Goal: Information Seeking & Learning: Check status

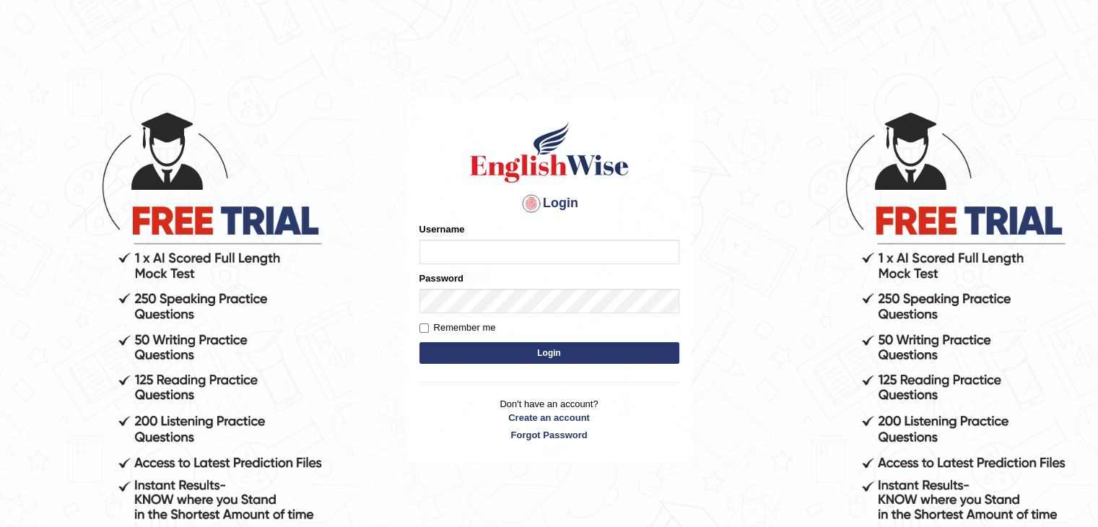
type input "532024"
click at [535, 353] on button "Login" at bounding box center [549, 353] width 260 height 22
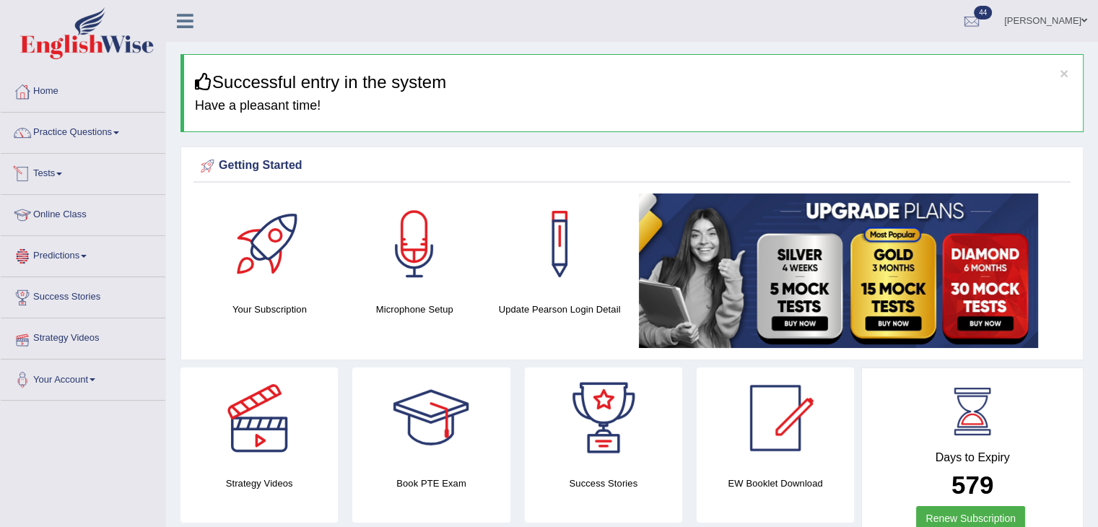
click at [53, 179] on link "Tests" at bounding box center [83, 172] width 165 height 36
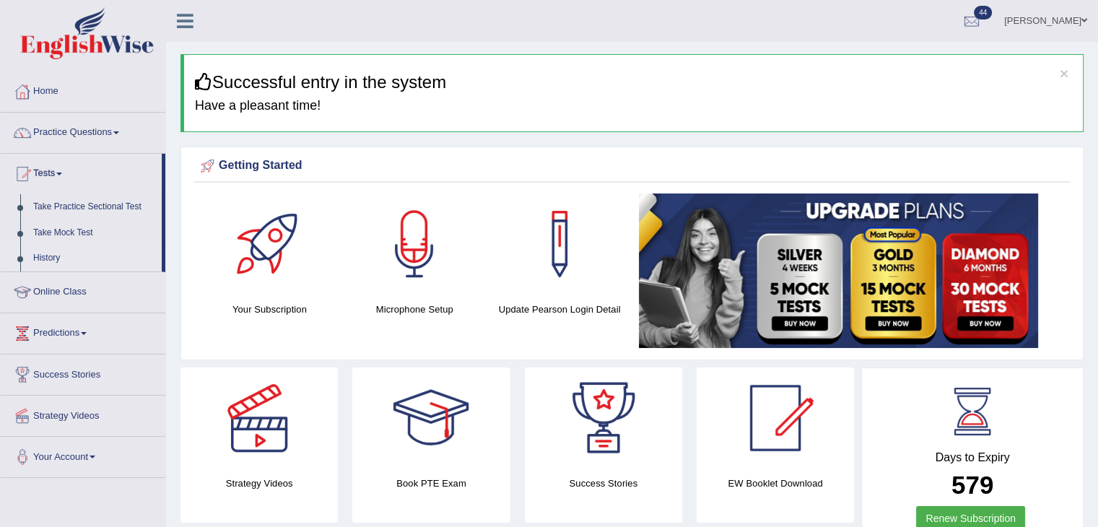
click at [52, 261] on link "History" at bounding box center [94, 258] width 135 height 26
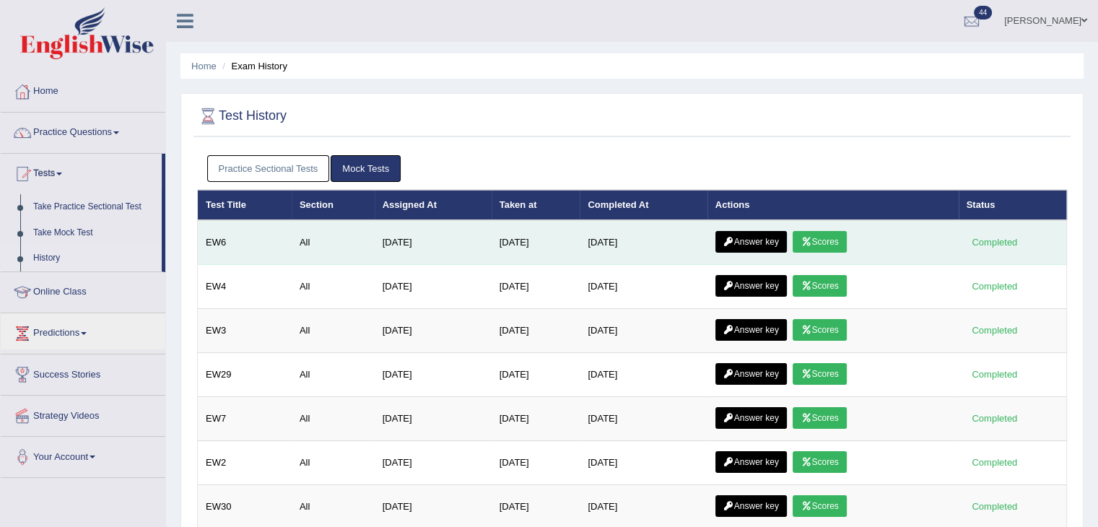
click at [745, 242] on link "Answer key" at bounding box center [750, 242] width 71 height 22
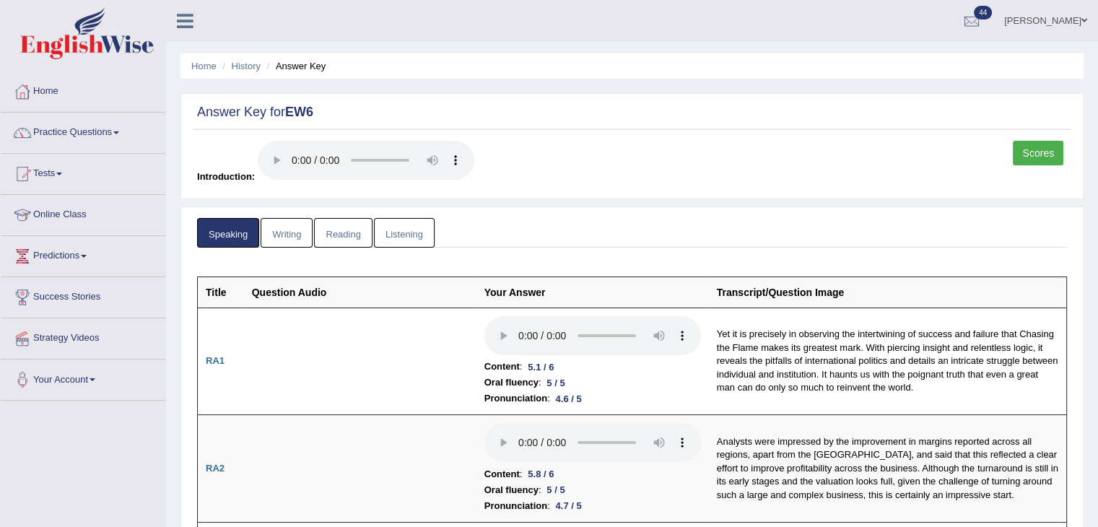
click at [306, 226] on link "Writing" at bounding box center [287, 233] width 52 height 30
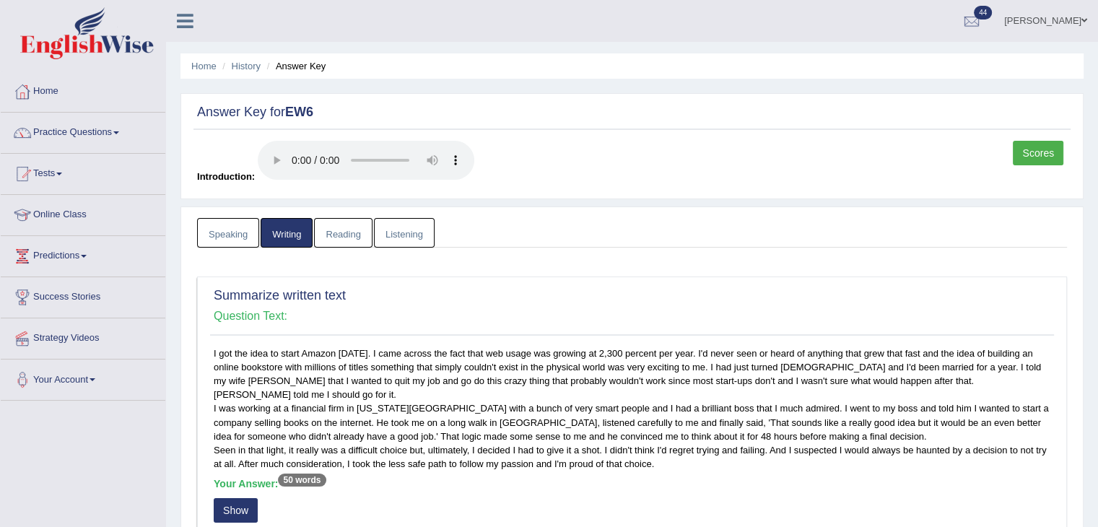
click at [356, 242] on link "Reading" at bounding box center [343, 233] width 58 height 30
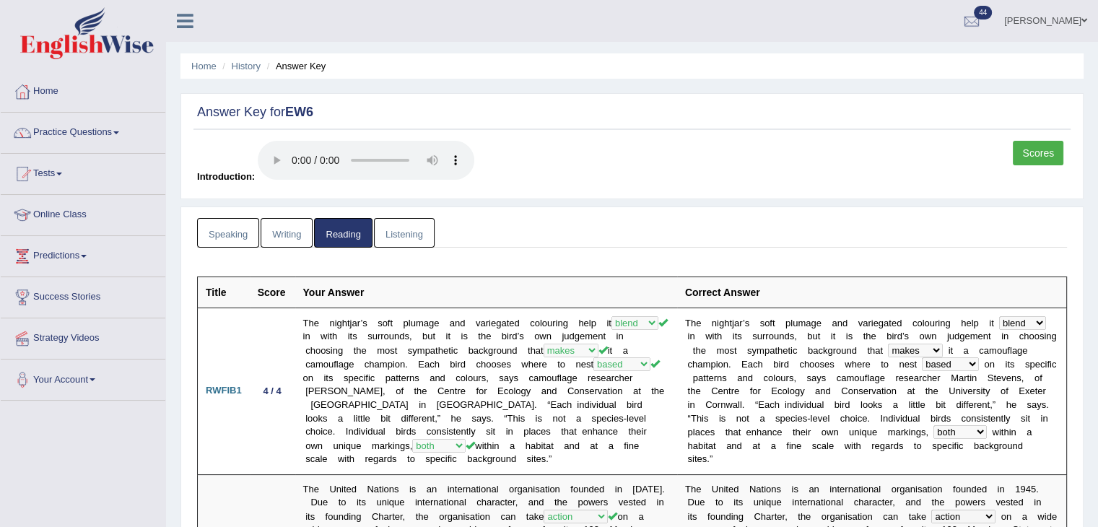
click at [400, 234] on link "Listening" at bounding box center [404, 233] width 61 height 30
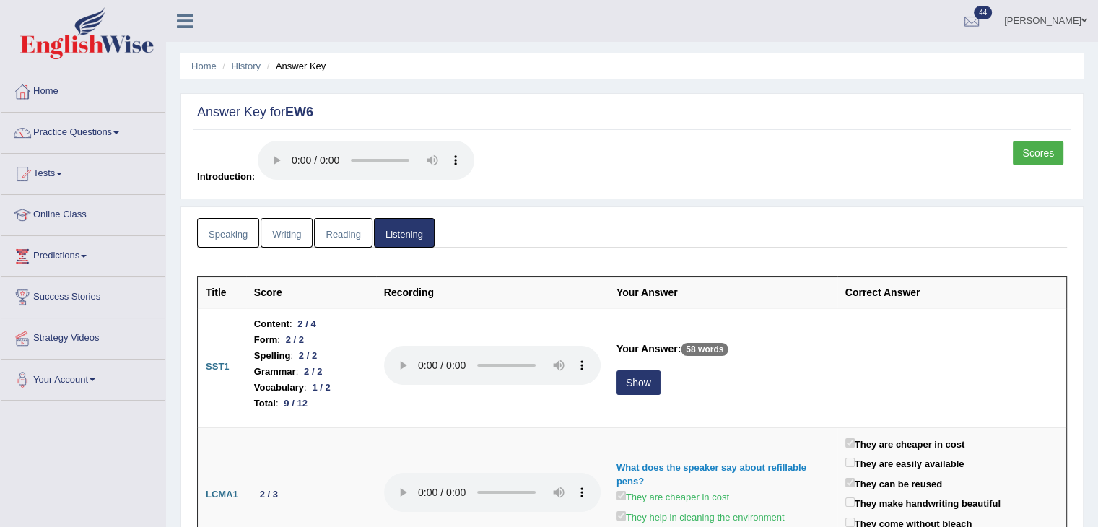
click at [1037, 10] on link "Parul Chaudhary" at bounding box center [1045, 19] width 105 height 38
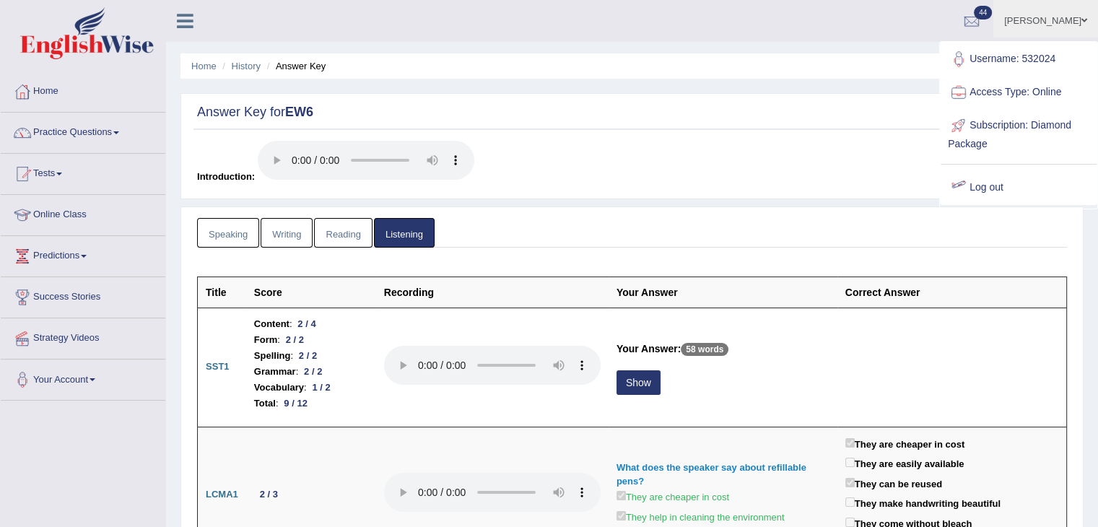
click at [992, 180] on link "Log out" at bounding box center [1018, 187] width 156 height 33
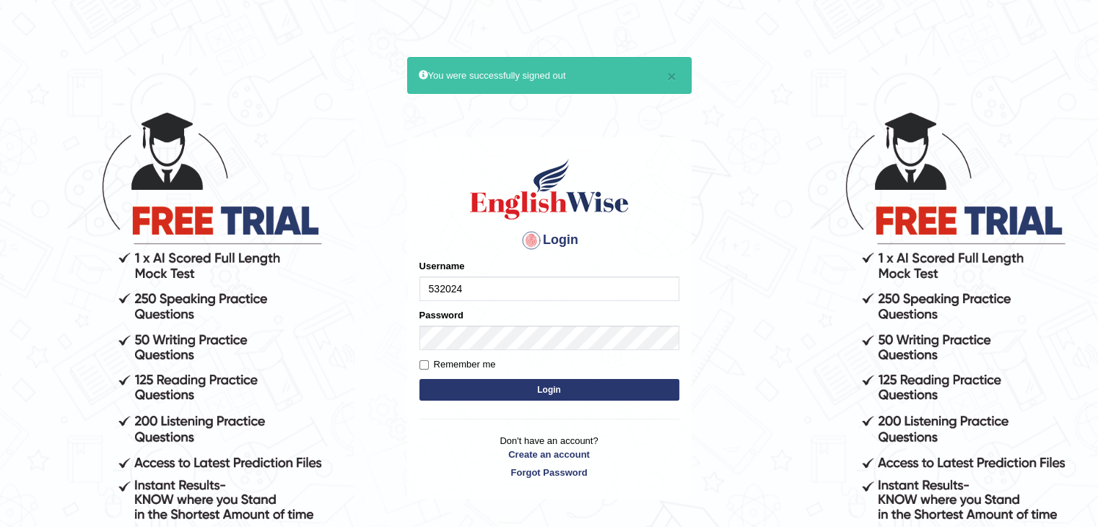
click at [482, 281] on input "532024" at bounding box center [549, 288] width 260 height 25
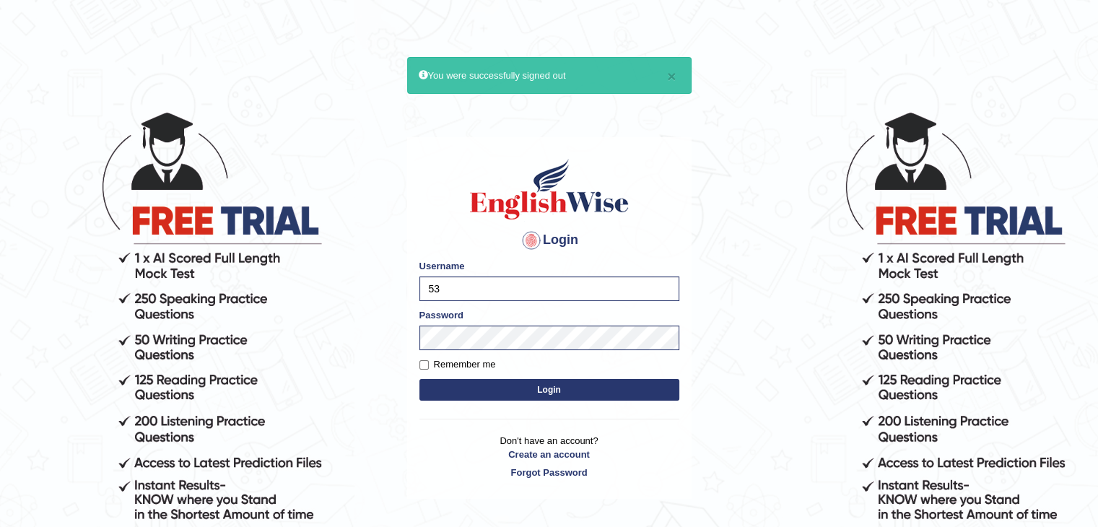
type input "5"
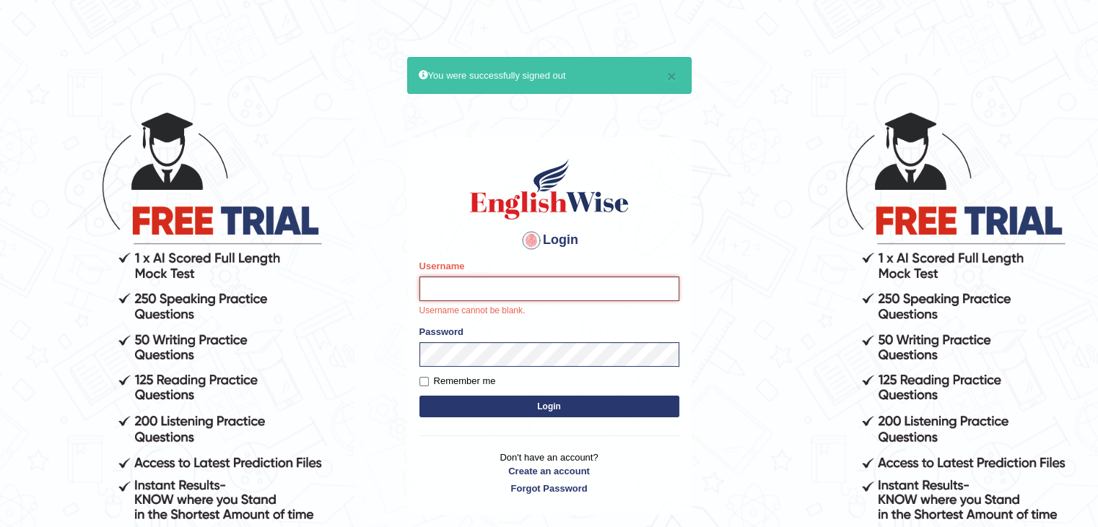
click at [430, 283] on input "Username" at bounding box center [549, 288] width 260 height 25
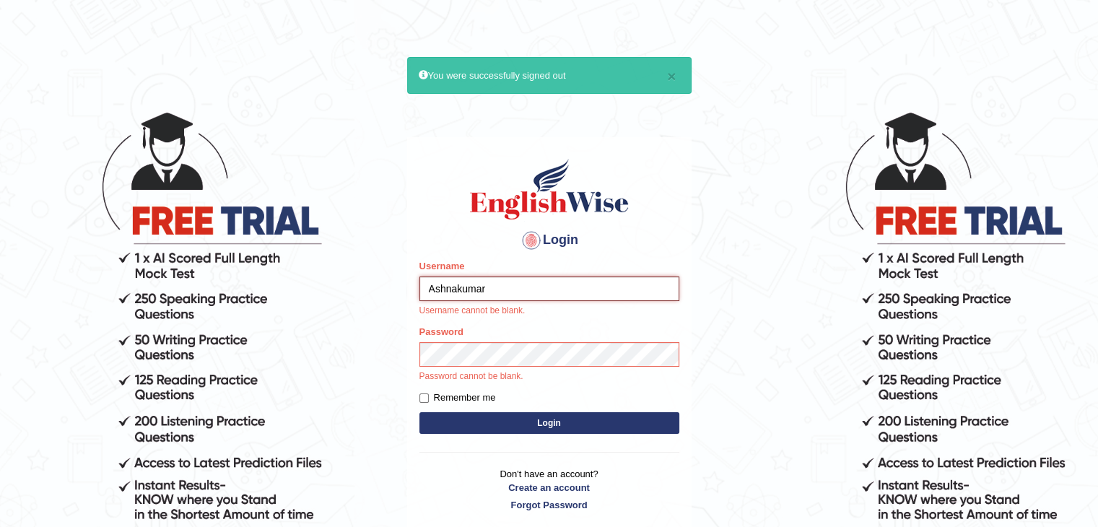
type input "Ashnakumar"
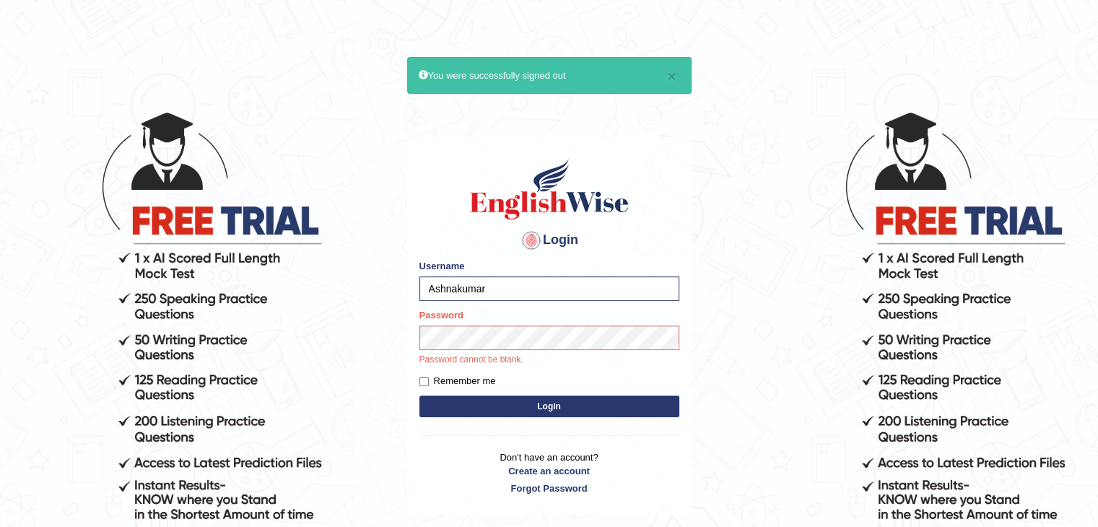
click at [443, 402] on button "Login" at bounding box center [549, 406] width 260 height 22
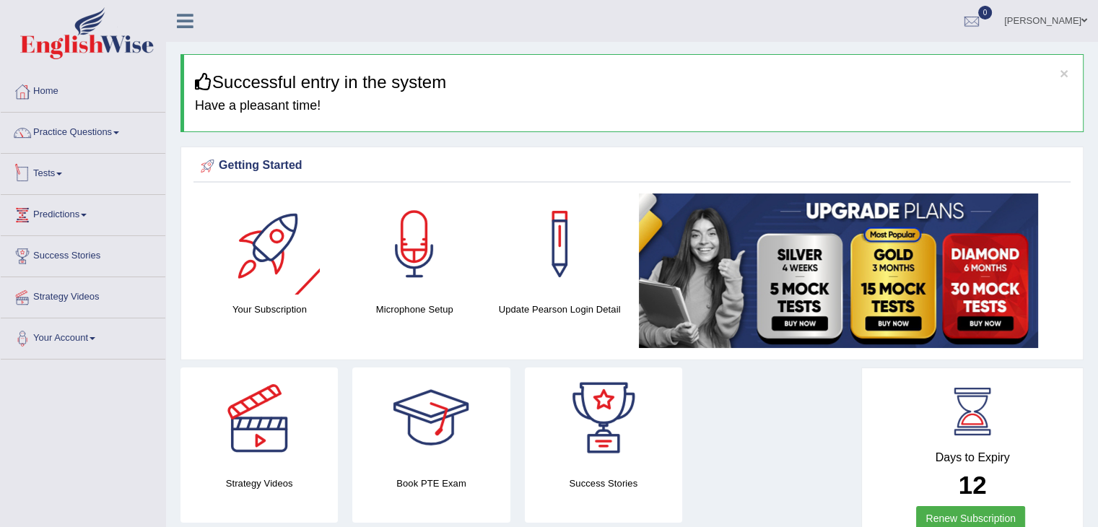
click at [76, 172] on link "Tests" at bounding box center [83, 172] width 165 height 36
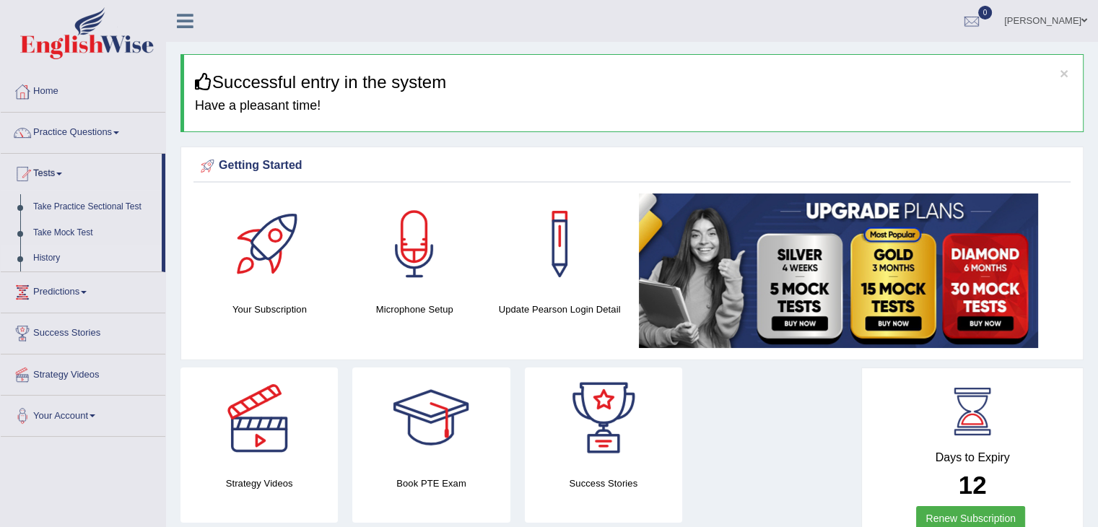
click at [46, 258] on link "History" at bounding box center [94, 258] width 135 height 26
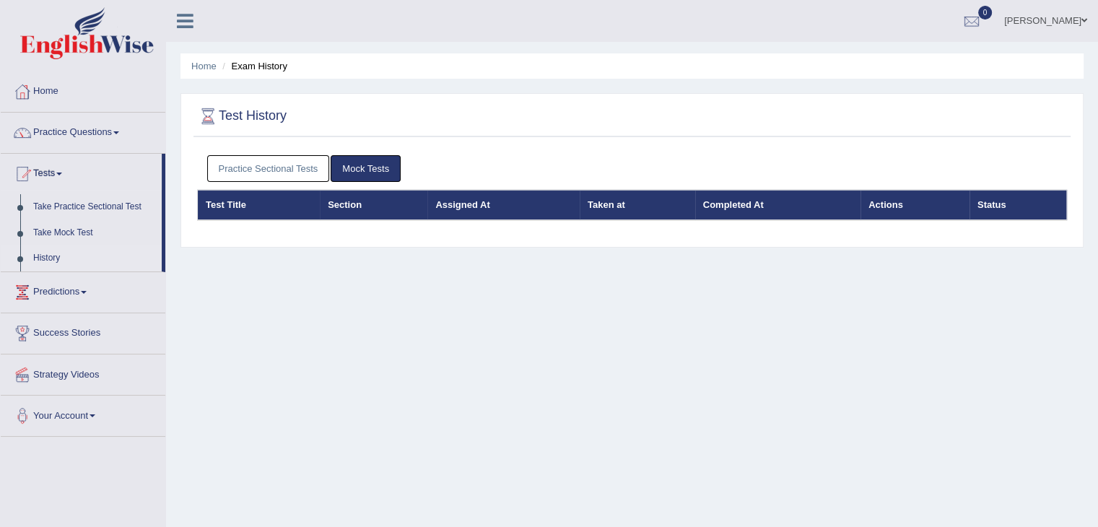
click at [268, 162] on link "Practice Sectional Tests" at bounding box center [268, 168] width 123 height 27
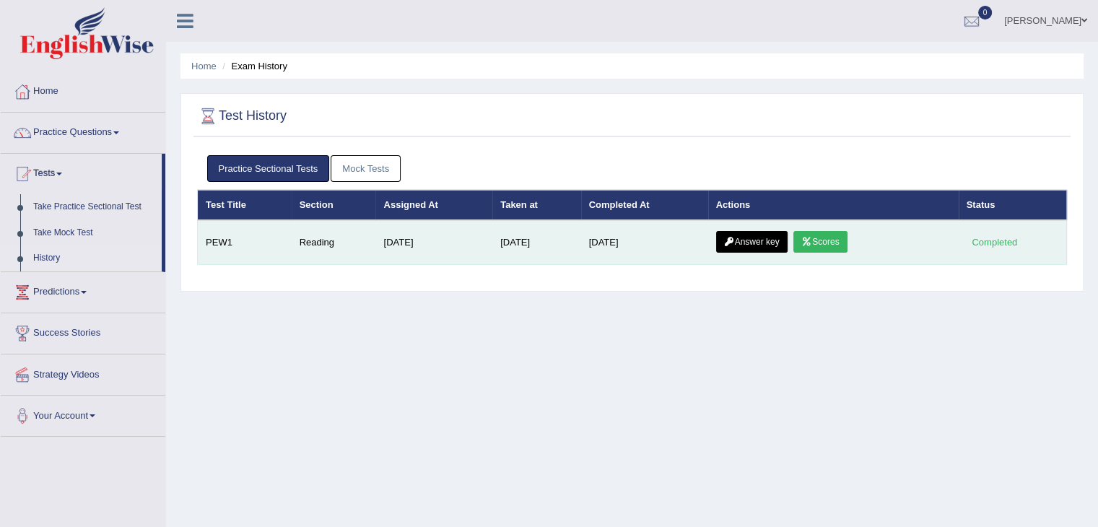
click at [820, 237] on link "Scores" at bounding box center [819, 242] width 53 height 22
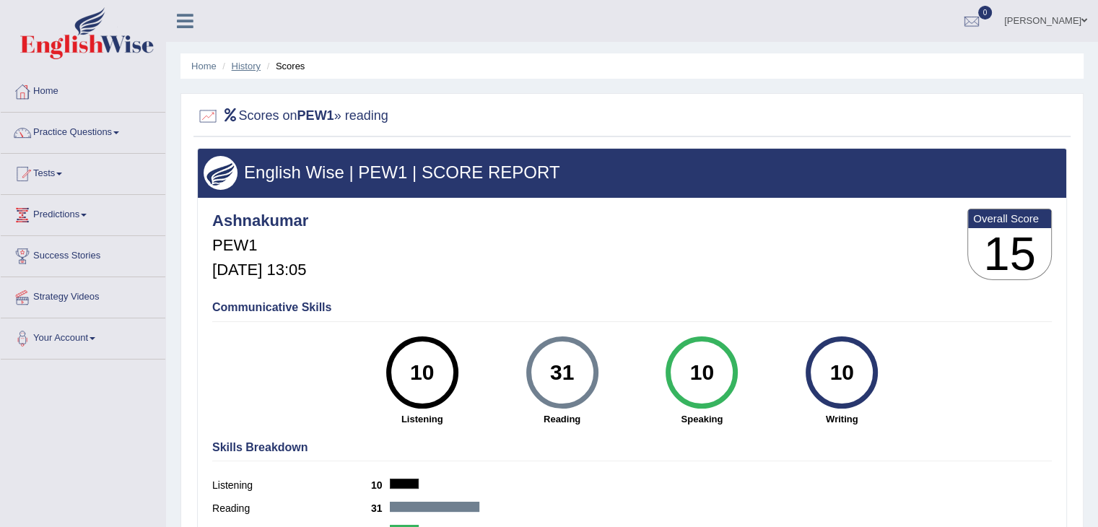
click at [242, 63] on link "History" at bounding box center [246, 66] width 29 height 11
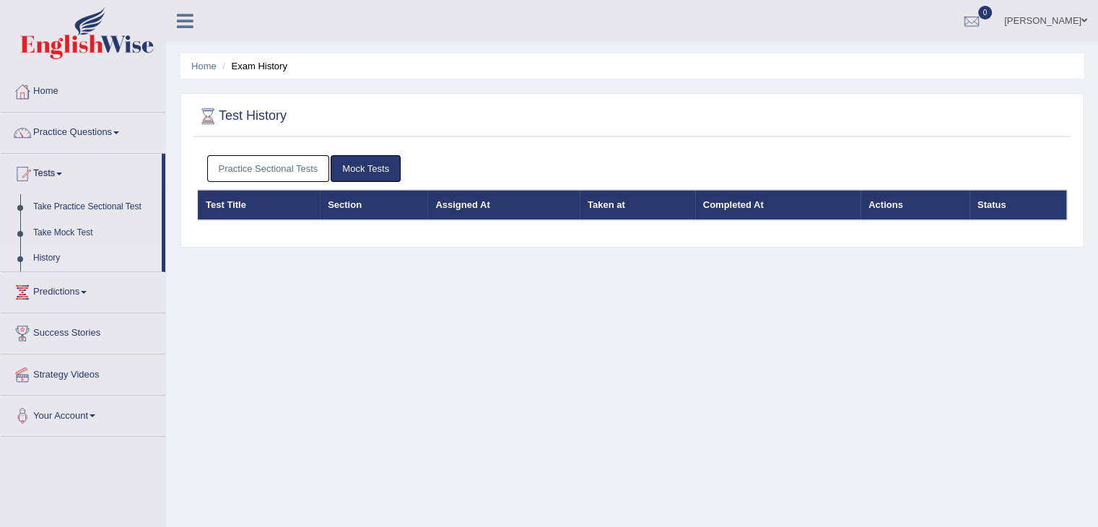
click at [259, 168] on link "Practice Sectional Tests" at bounding box center [268, 168] width 123 height 27
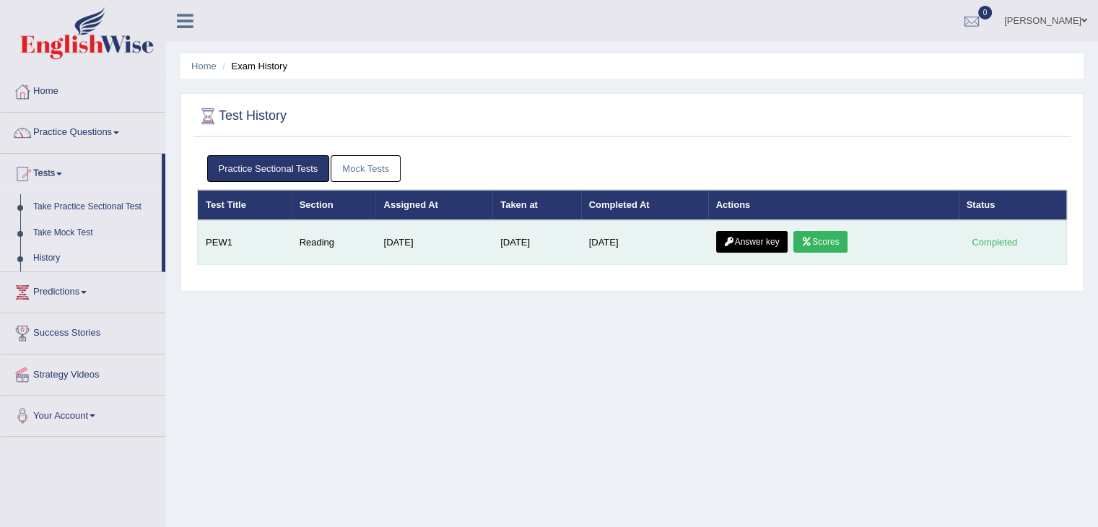
click at [762, 245] on link "Answer key" at bounding box center [751, 242] width 71 height 22
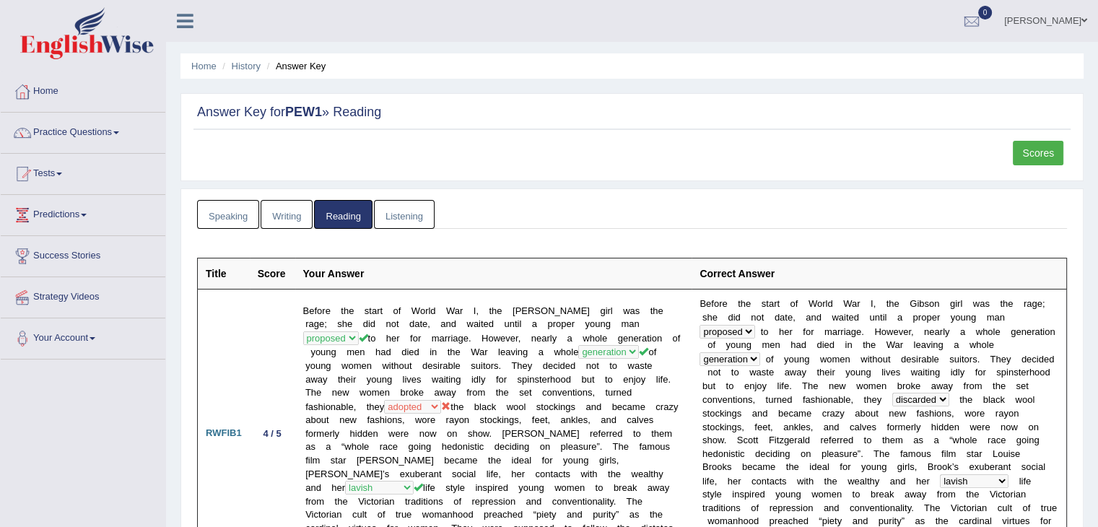
click at [1055, 151] on link "Scores" at bounding box center [1037, 153] width 51 height 25
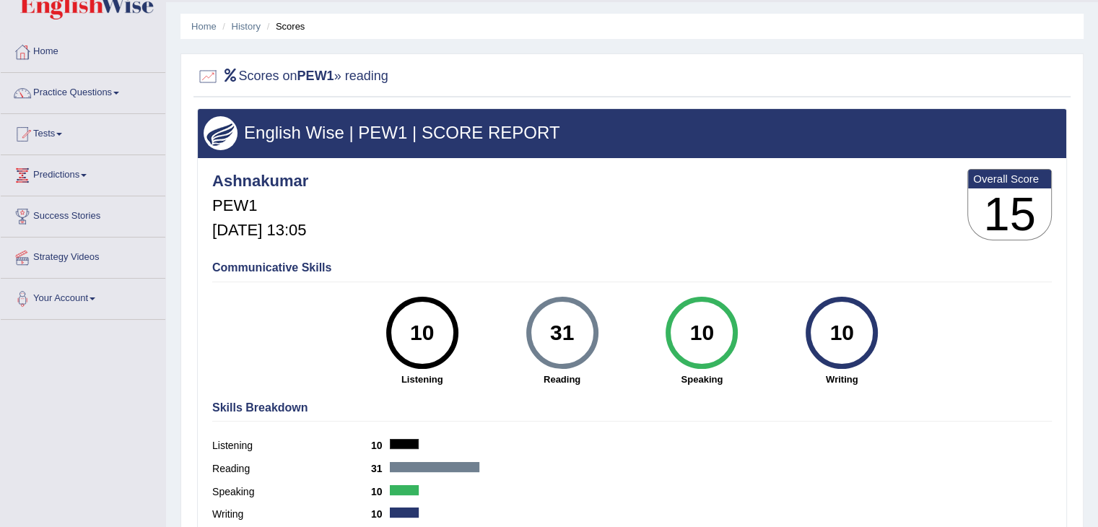
scroll to position [36, 0]
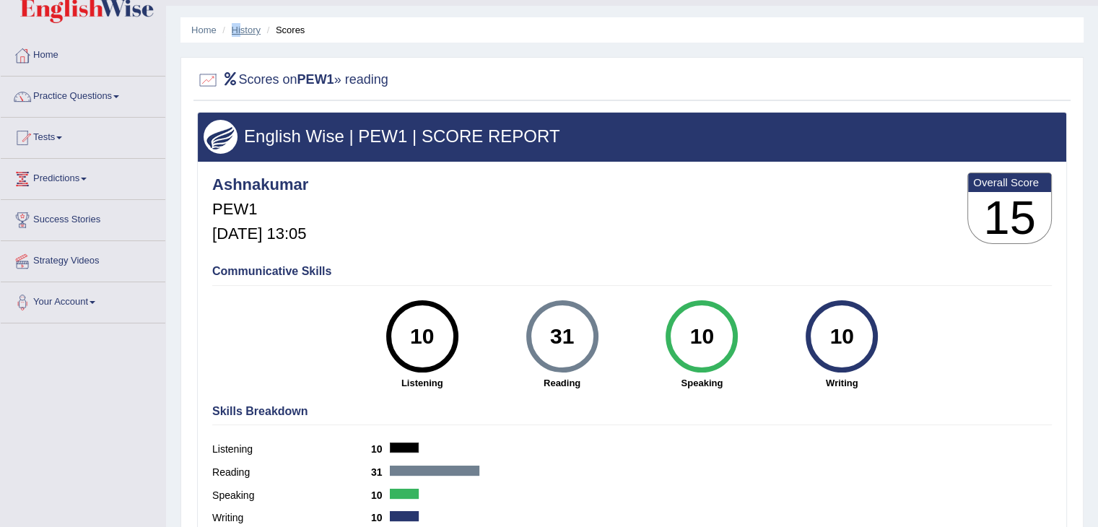
drag, startPoint x: 240, startPoint y: 21, endPoint x: 242, endPoint y: 31, distance: 10.3
click at [242, 31] on ul "Home History Scores" at bounding box center [631, 29] width 903 height 25
click at [242, 31] on link "History" at bounding box center [246, 30] width 29 height 11
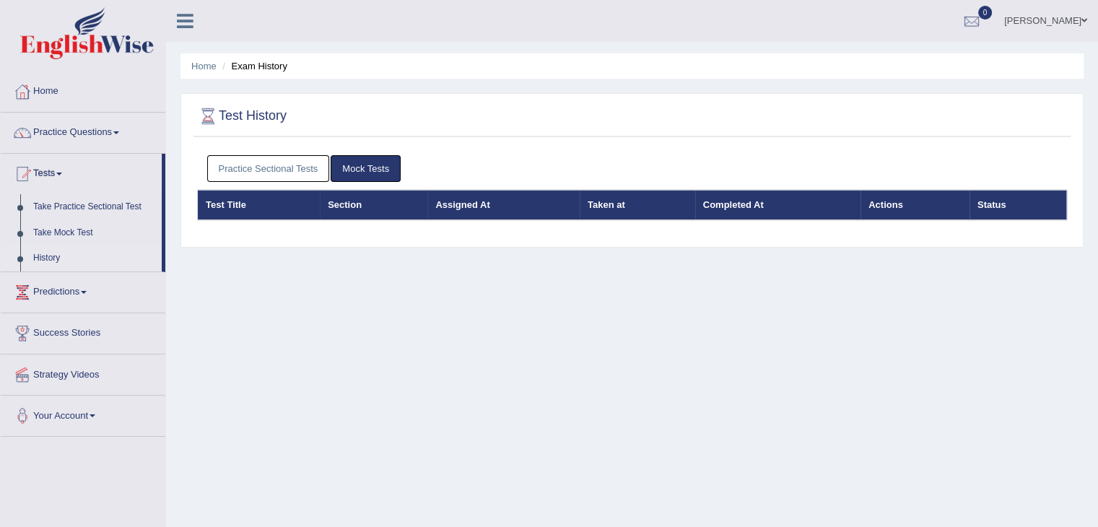
click at [302, 168] on link "Practice Sectional Tests" at bounding box center [268, 168] width 123 height 27
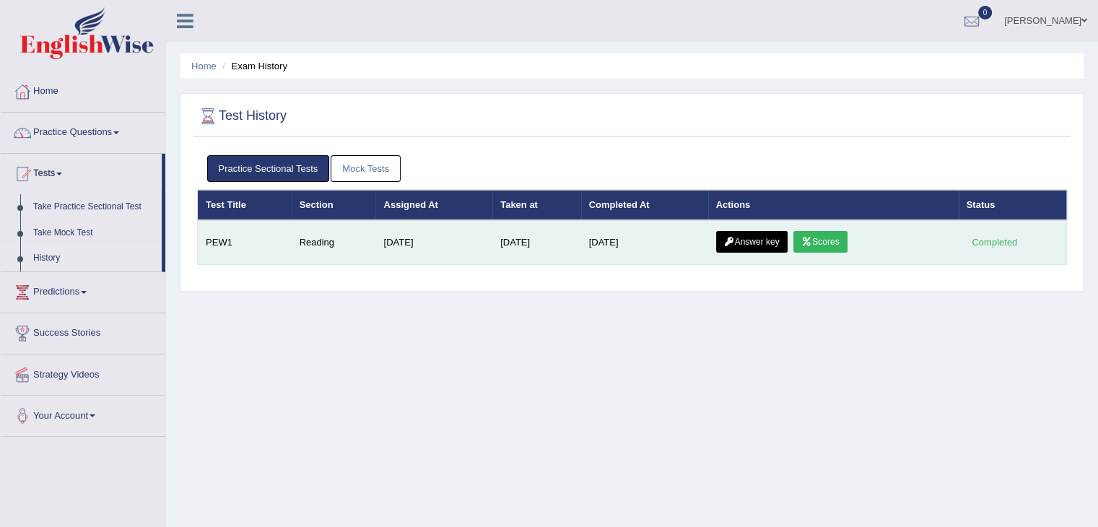
click at [748, 244] on link "Answer key" at bounding box center [751, 242] width 71 height 22
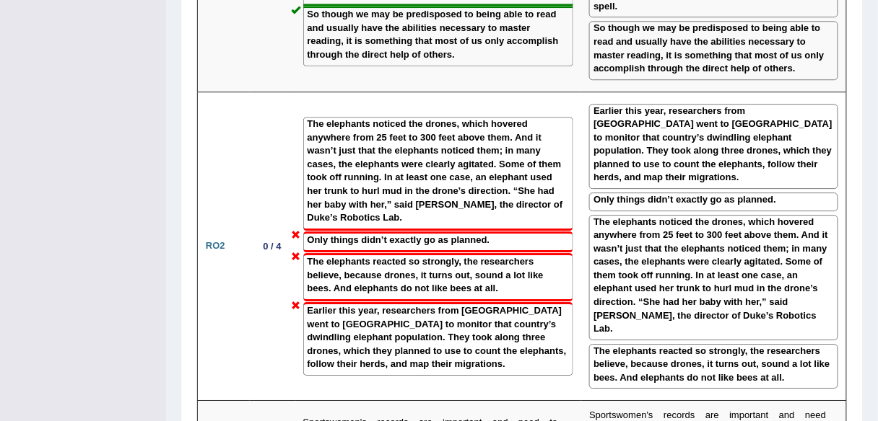
scroll to position [2381, 0]
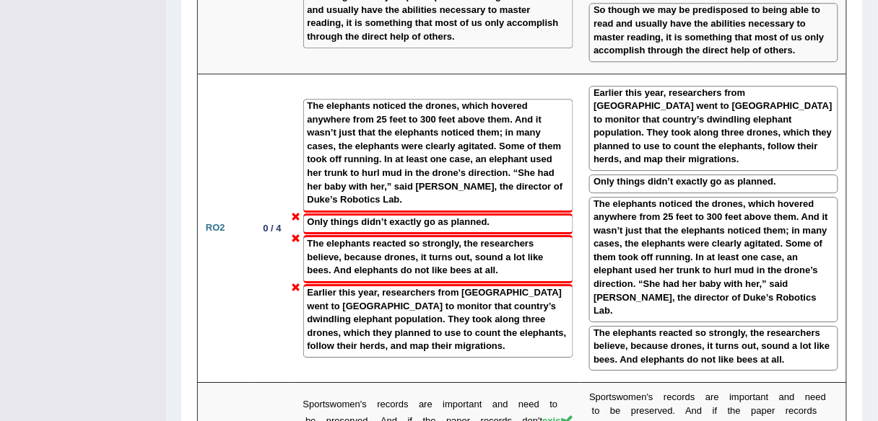
drag, startPoint x: 873, startPoint y: 286, endPoint x: 879, endPoint y: 302, distance: 17.6
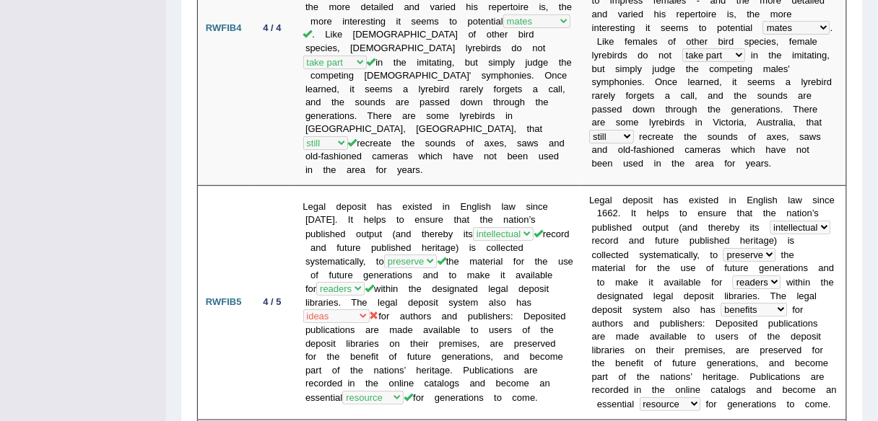
scroll to position [1271, 0]
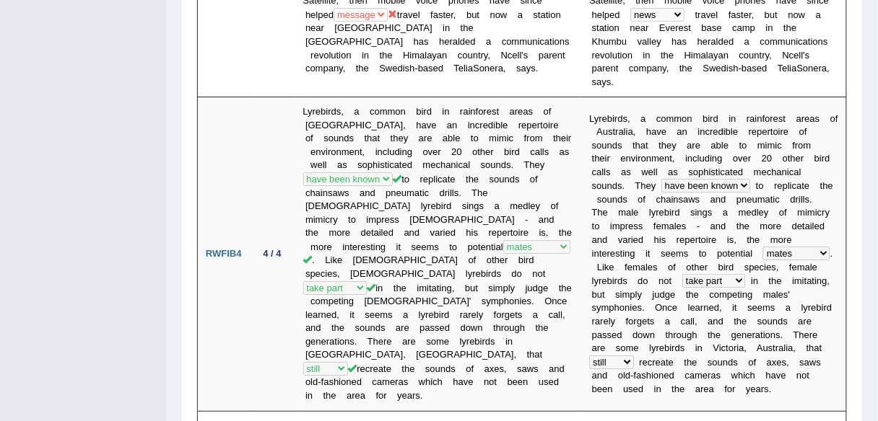
drag, startPoint x: 876, startPoint y: 170, endPoint x: 885, endPoint y: 167, distance: 9.8
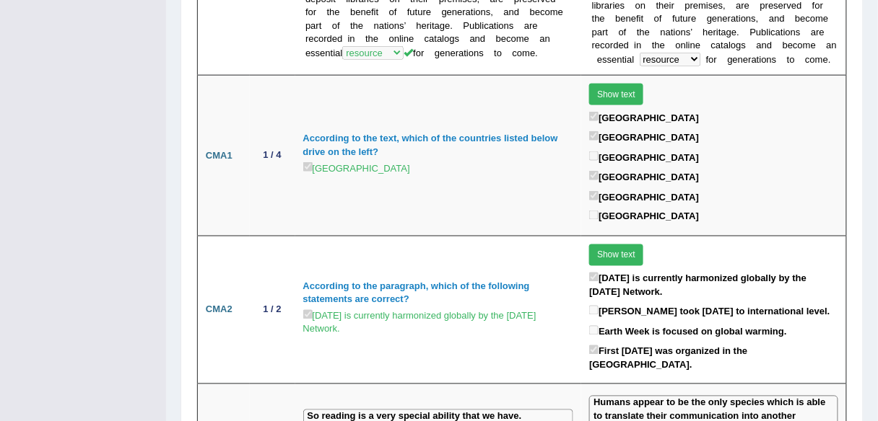
scroll to position [1864, 0]
